Goal: Check status: Check status

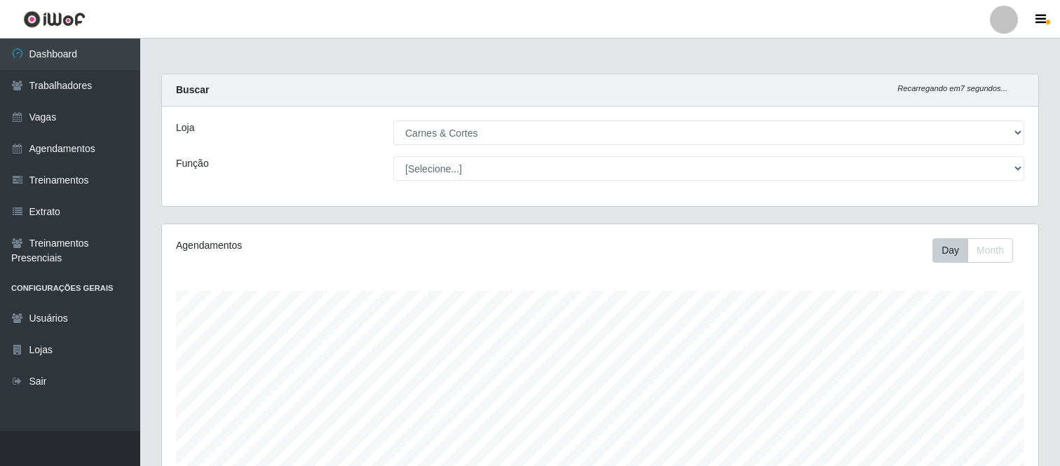
select select "433"
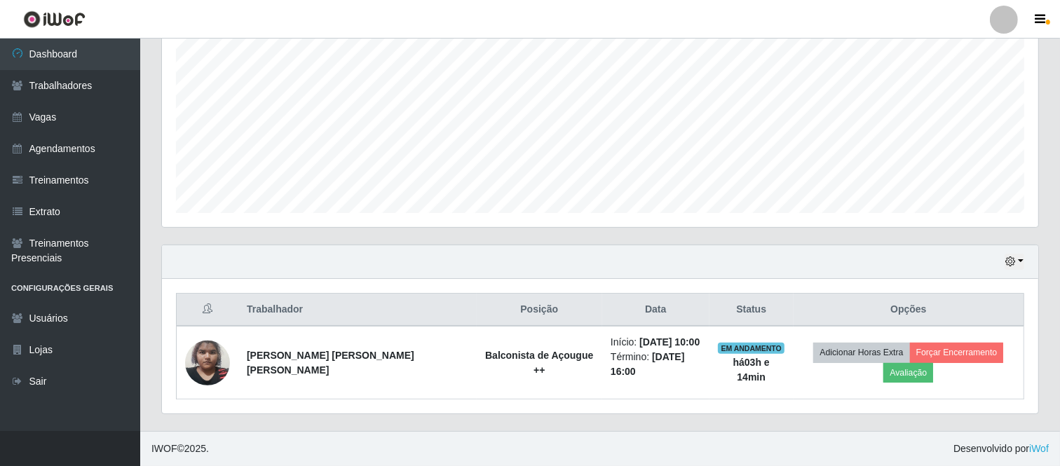
scroll to position [277, 0]
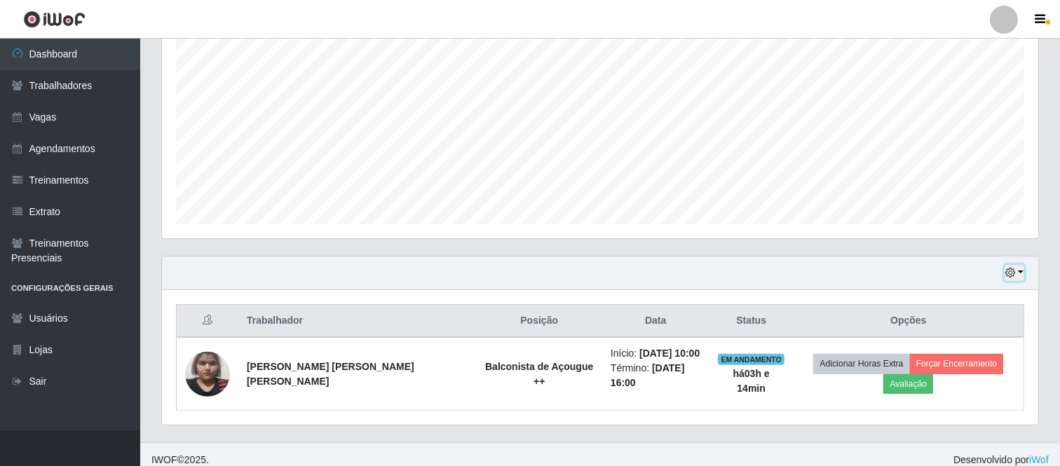
click at [1020, 266] on button "button" at bounding box center [1014, 273] width 20 height 16
click at [957, 228] on button "1 Semana" at bounding box center [967, 219] width 111 height 29
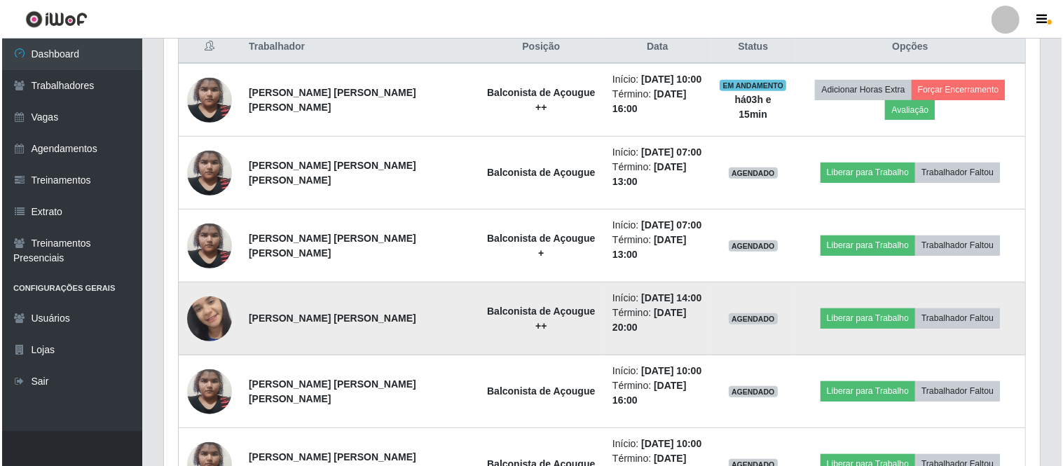
scroll to position [589, 0]
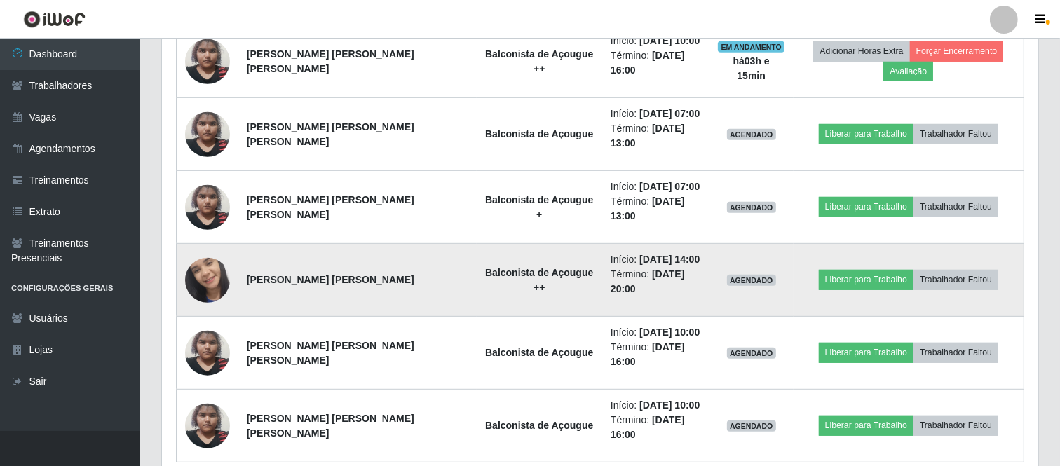
click at [205, 241] on img at bounding box center [207, 281] width 45 height 100
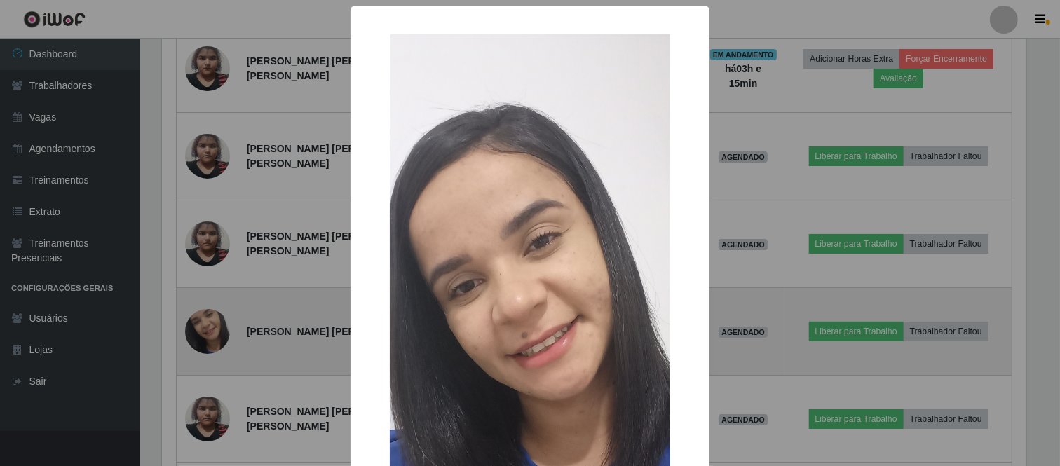
scroll to position [290, 867]
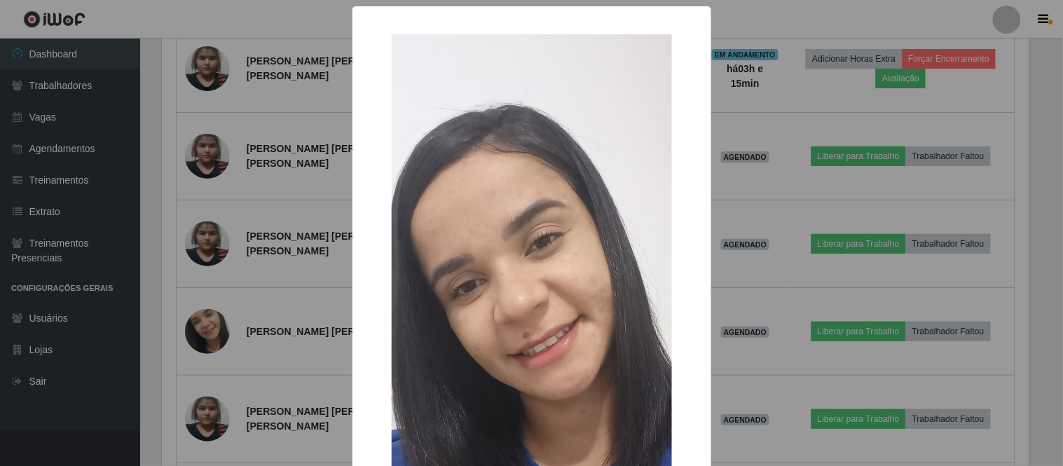
click at [728, 240] on div "× OK Cancel" at bounding box center [531, 233] width 1063 height 466
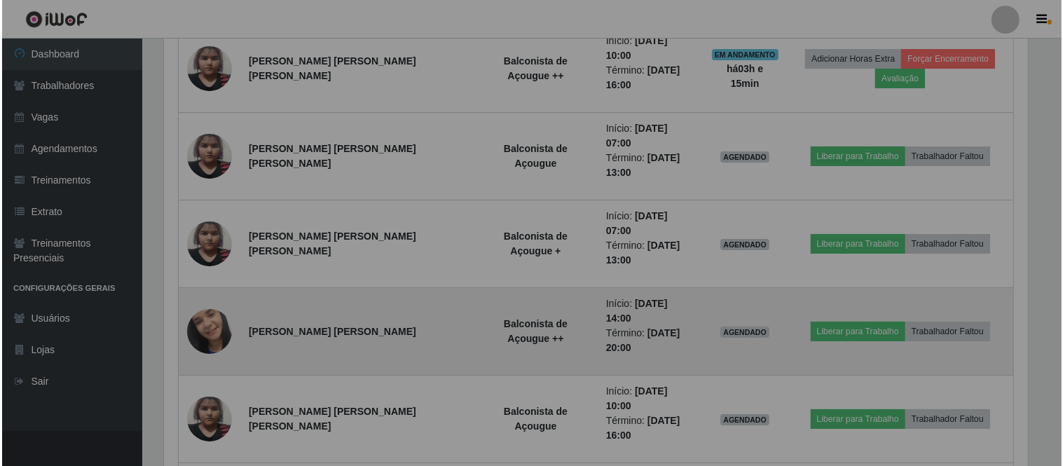
scroll to position [290, 876]
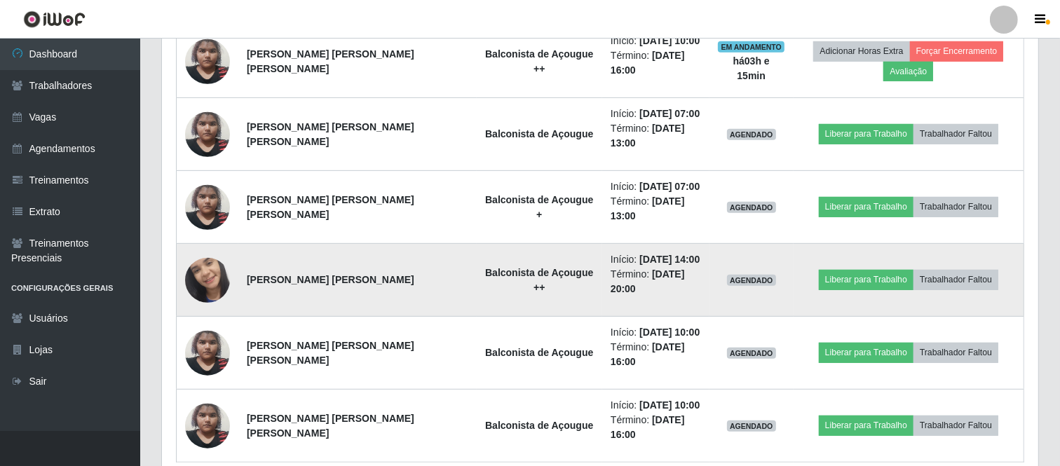
click at [193, 240] on img at bounding box center [207, 281] width 45 height 100
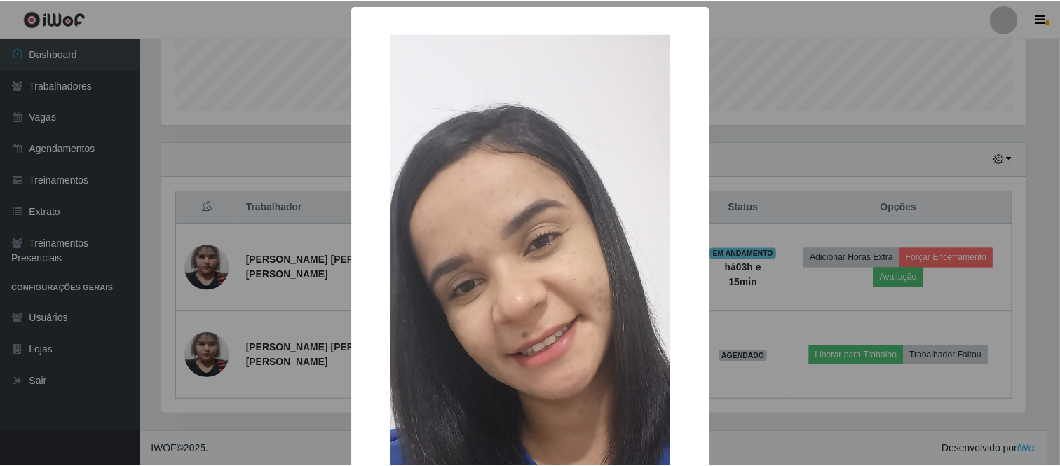
scroll to position [340, 0]
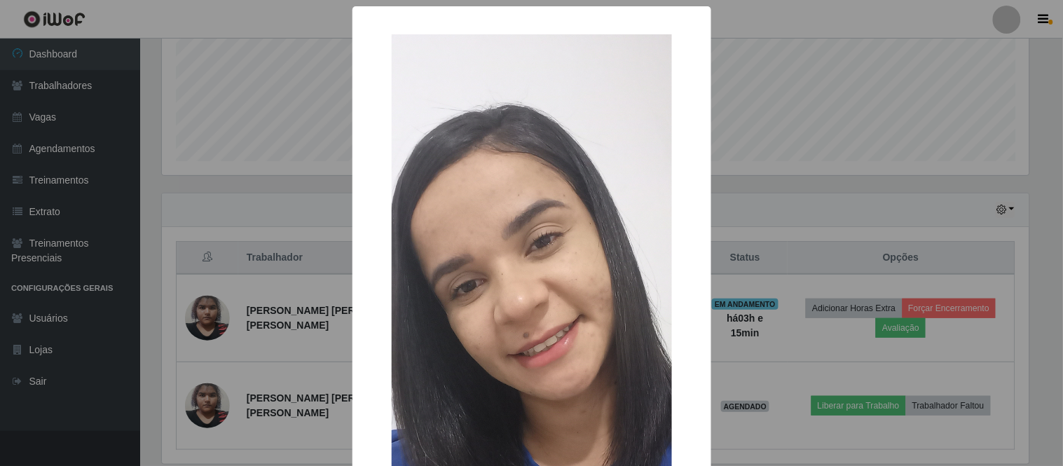
click at [813, 56] on div "× OK Cancel" at bounding box center [531, 233] width 1063 height 466
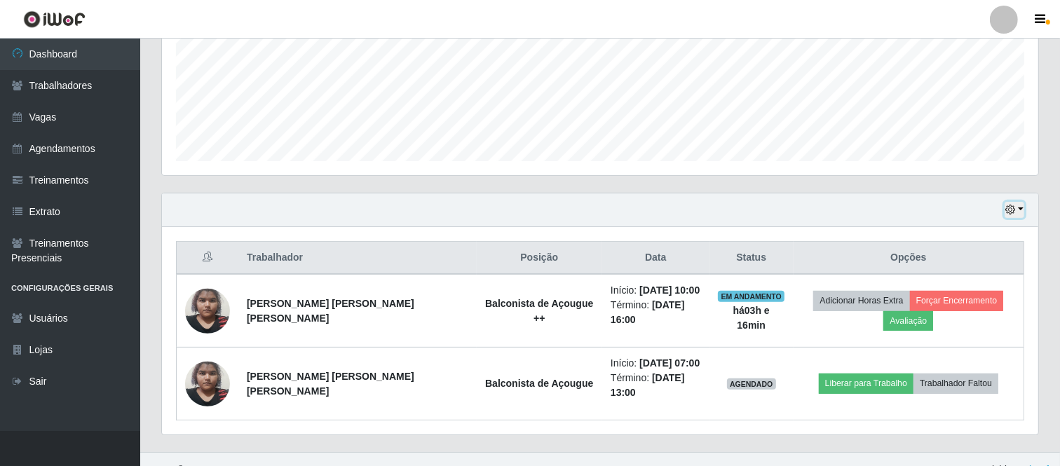
click at [1011, 212] on icon "button" at bounding box center [1010, 210] width 10 height 10
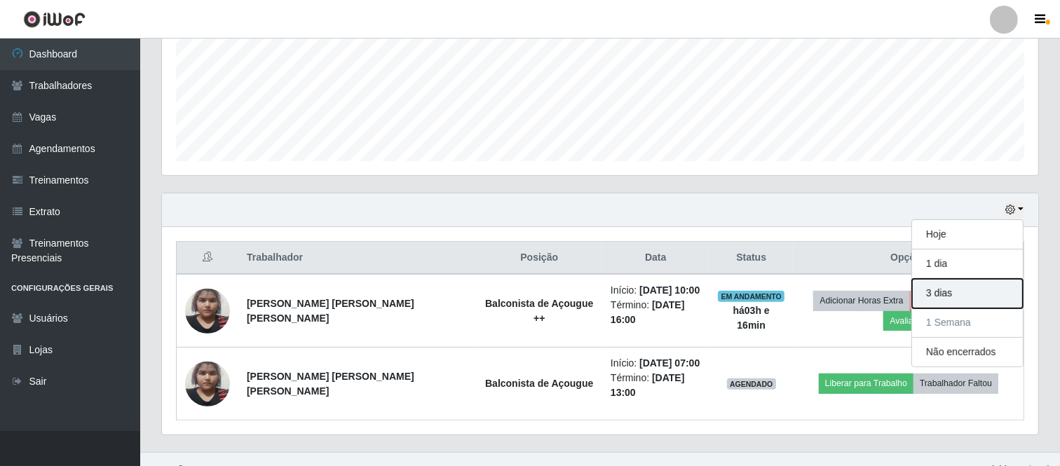
click at [936, 288] on button "3 dias" at bounding box center [967, 293] width 111 height 29
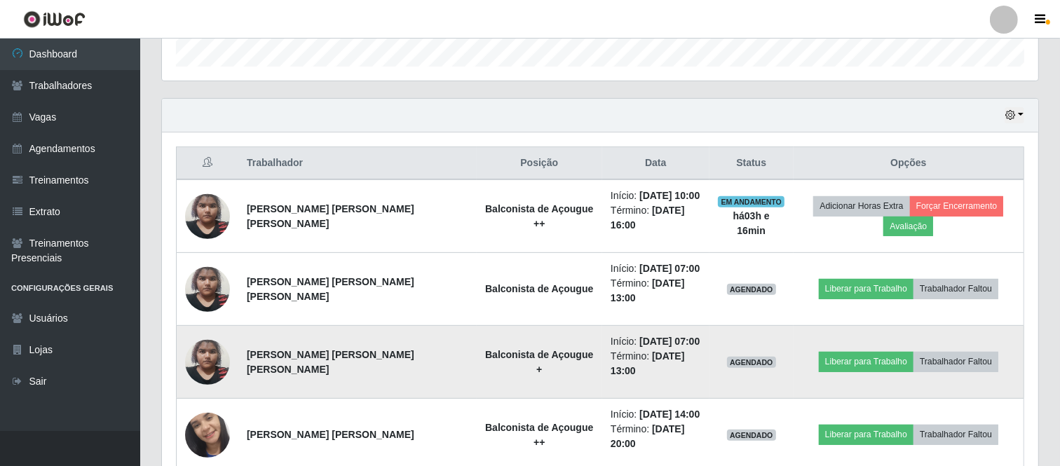
scroll to position [465, 0]
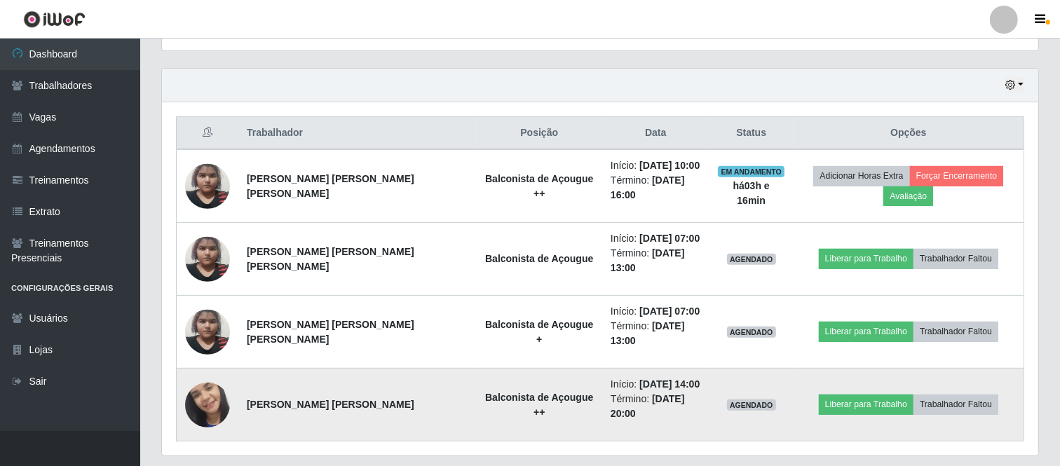
drag, startPoint x: 510, startPoint y: 369, endPoint x: 531, endPoint y: 338, distance: 38.3
click at [519, 392] on strong "Balconista de Açougue ++" at bounding box center [539, 405] width 108 height 26
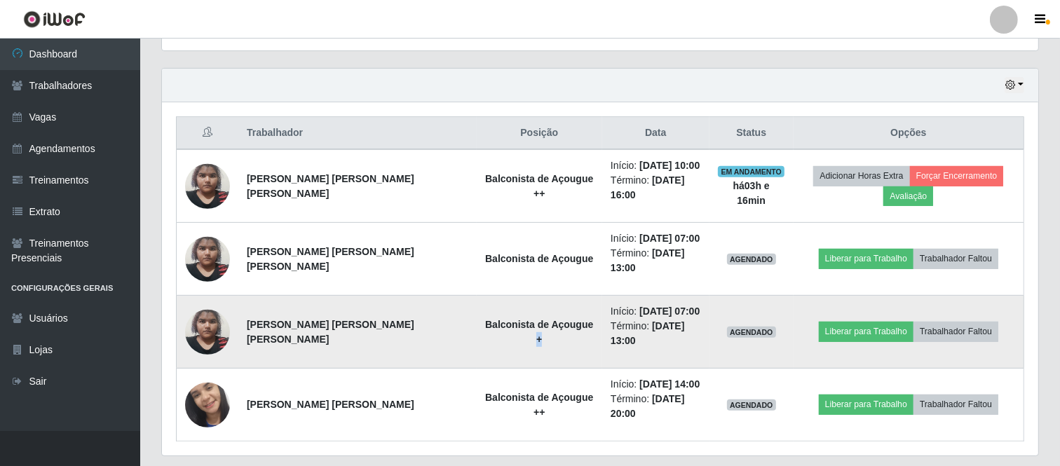
drag, startPoint x: 512, startPoint y: 310, endPoint x: 521, endPoint y: 310, distance: 8.4
click at [521, 319] on strong "Balconista de Açougue +" at bounding box center [539, 332] width 108 height 26
